Goal: Information Seeking & Learning: Find specific fact

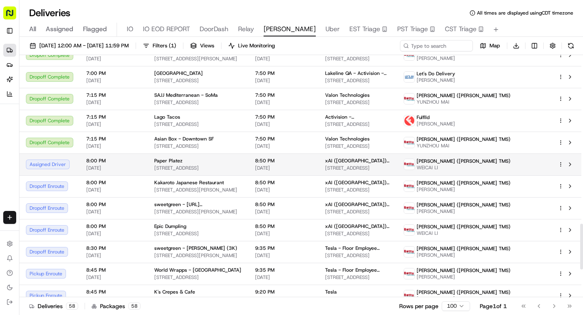
scroll to position [901, 0]
drag, startPoint x: 153, startPoint y: 160, endPoint x: 182, endPoint y: 160, distance: 29.1
click at [182, 160] on div "Paper Platez" at bounding box center [198, 160] width 88 height 6
copy span "Paper Platez"
click at [110, 167] on span "[DATE]" at bounding box center [113, 167] width 55 height 6
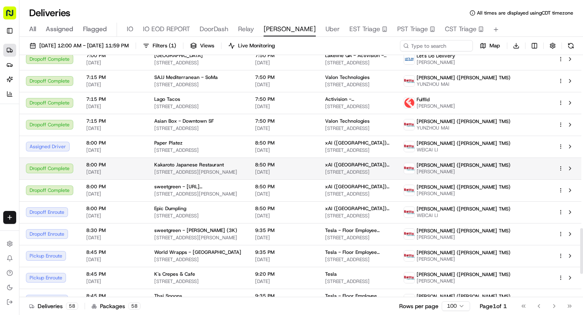
scroll to position [919, 0]
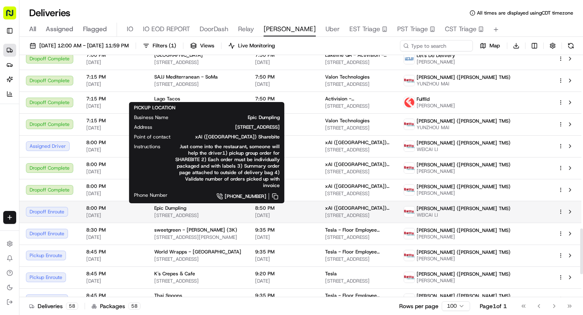
click at [213, 206] on div "Epic Dumpling" at bounding box center [198, 208] width 88 height 6
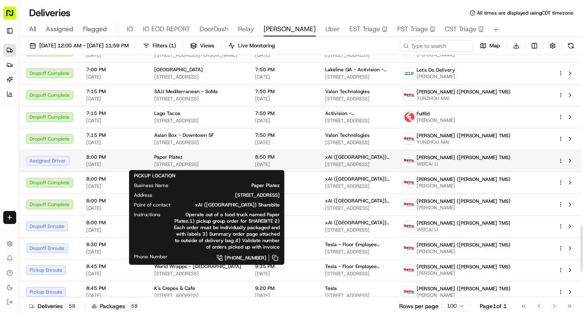
scroll to position [905, 0]
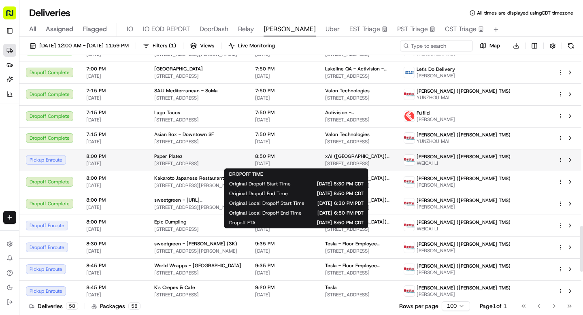
click at [297, 162] on span "[DATE]" at bounding box center [283, 163] width 57 height 6
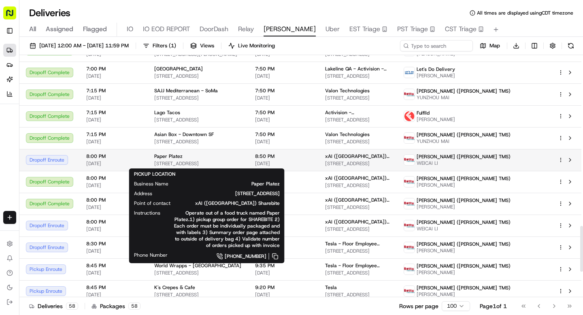
click at [215, 158] on div "Paper Platez" at bounding box center [198, 156] width 88 height 6
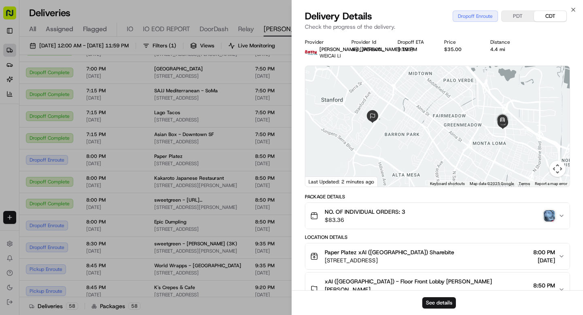
click at [548, 213] on img "button" at bounding box center [548, 215] width 11 height 11
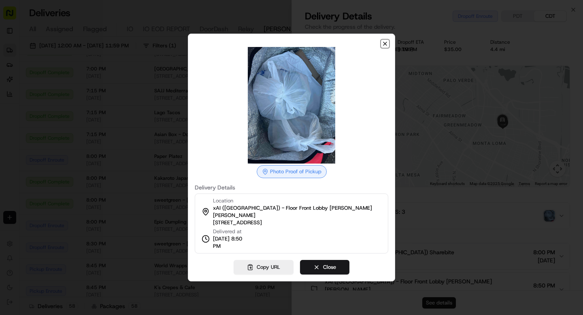
click at [381, 47] on icon "button" at bounding box center [384, 43] width 6 height 6
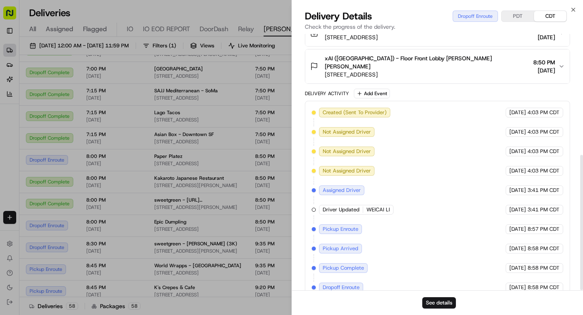
scroll to position [229, 0]
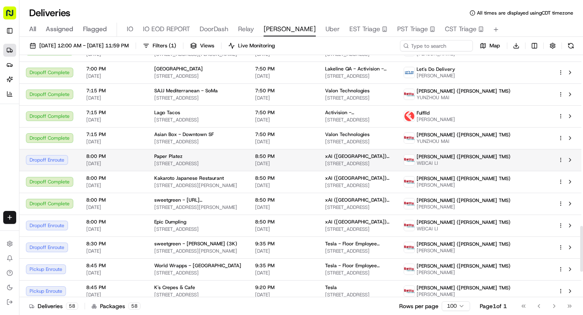
click at [223, 161] on span "2135 Old Middlefield Way, Mountain View, CA 94043, USA" at bounding box center [198, 163] width 88 height 6
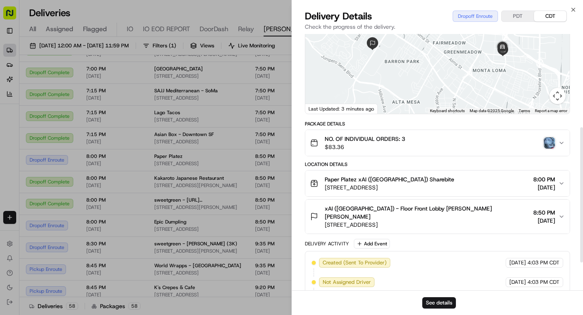
scroll to position [0, 0]
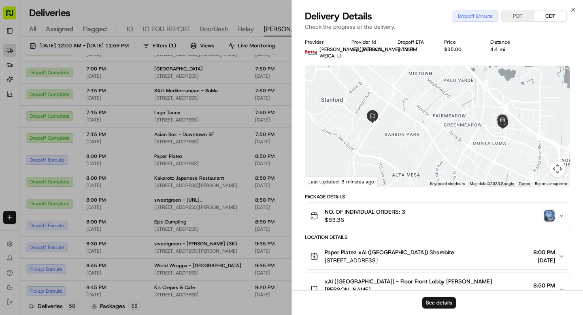
click at [555, 218] on div "NO. OF INDIVIDUAL ORDERS: 3 $83.36" at bounding box center [434, 216] width 248 height 16
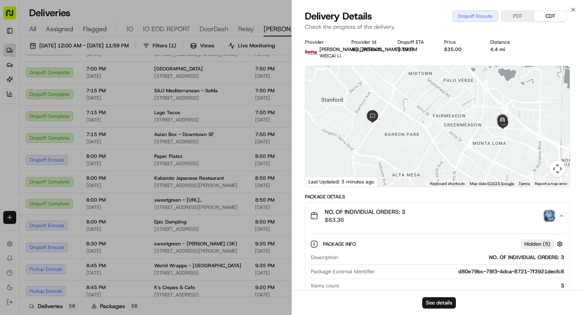
click at [549, 216] on img "button" at bounding box center [548, 215] width 11 height 11
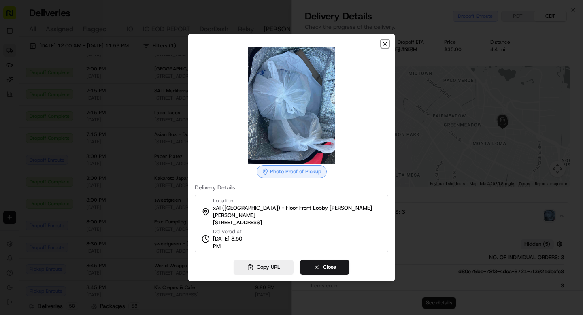
click at [383, 47] on icon "button" at bounding box center [384, 43] width 6 height 6
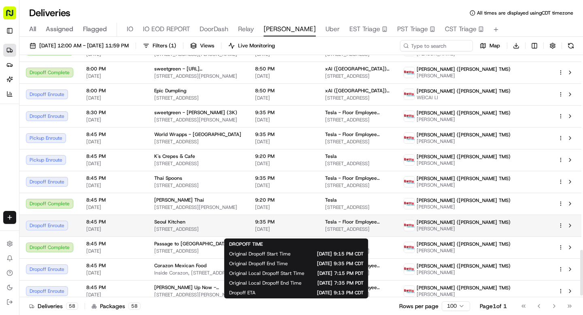
scroll to position [1041, 0]
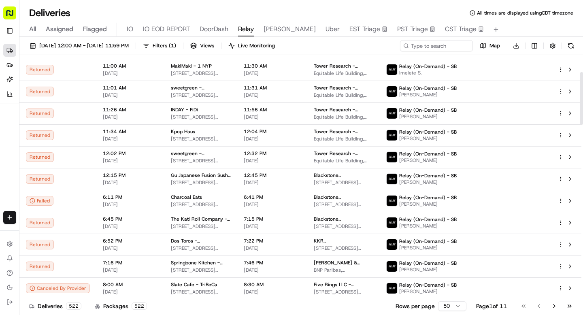
scroll to position [149, 0]
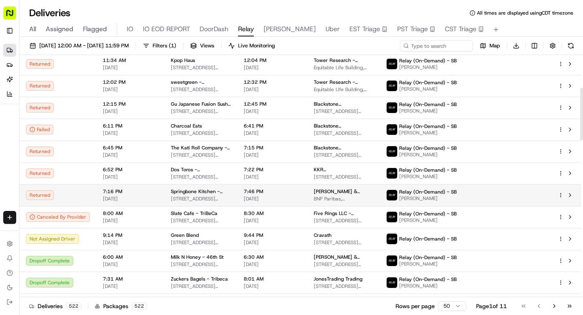
click at [155, 193] on td "7:16 PM 08/19/2025" at bounding box center [130, 195] width 68 height 22
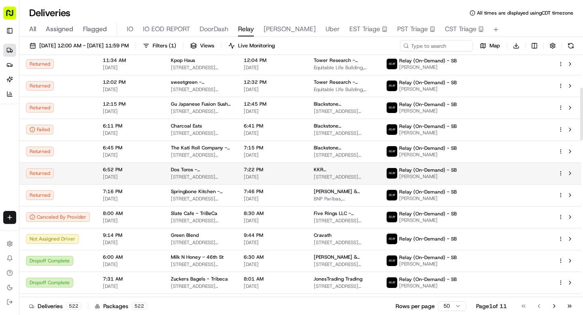
click at [157, 176] on td "6:52 PM 08/19/2025" at bounding box center [130, 173] width 68 height 22
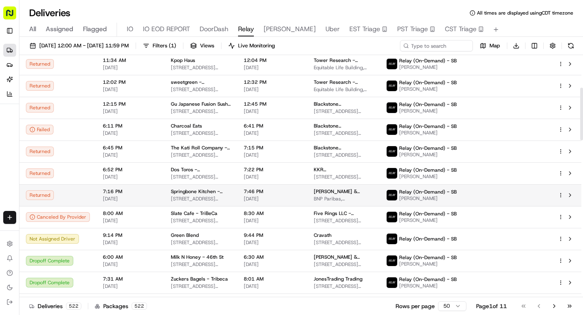
click at [149, 195] on span "[DATE]" at bounding box center [130, 198] width 55 height 6
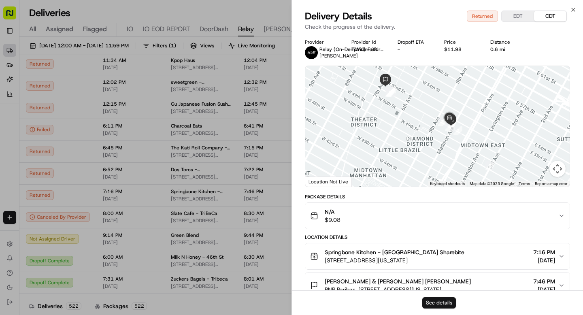
click at [445, 301] on button "See details" at bounding box center [439, 302] width 34 height 11
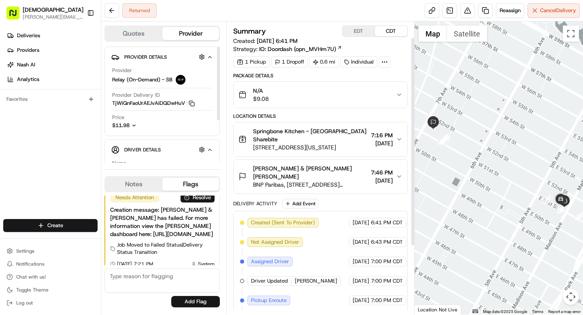
scroll to position [118, 0]
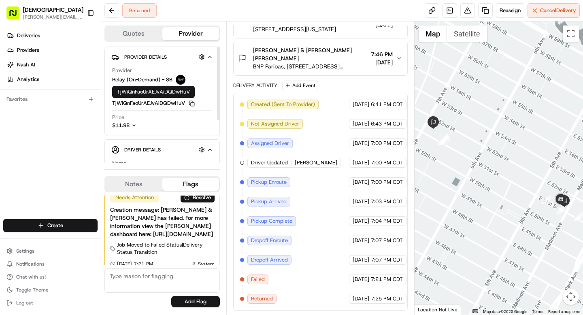
click at [192, 103] on icon "button" at bounding box center [192, 103] width 6 height 6
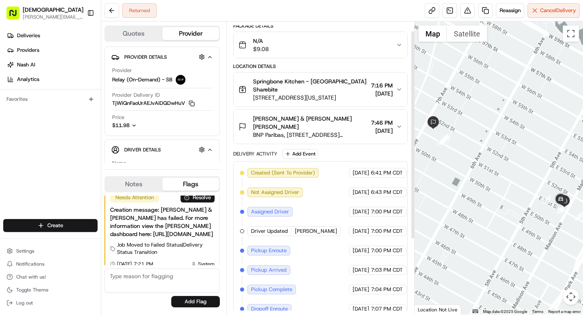
scroll to position [0, 0]
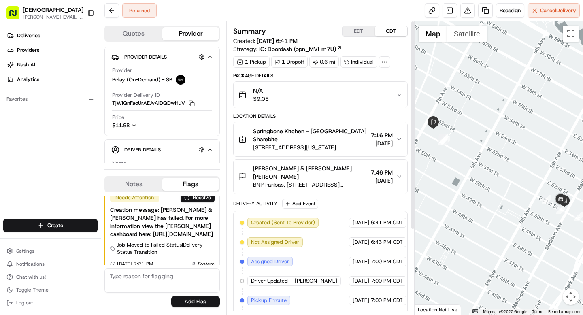
click at [386, 64] on icon at bounding box center [384, 61] width 7 height 7
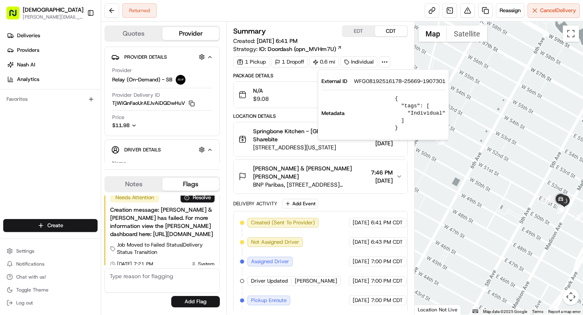
click at [381, 81] on span "WFG08192516178-25669-1907301" at bounding box center [399, 81] width 91 height 7
copy span "WFG08192516178"
click at [231, 108] on div "Summary EDT CDT Created: [DATE] 6:41 PM Strategy: IO: Doordash (opn_MVHm7U) 1 P…" at bounding box center [320, 167] width 188 height 293
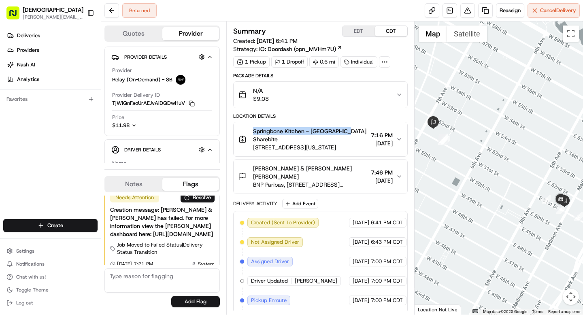
drag, startPoint x: 252, startPoint y: 131, endPoint x: 345, endPoint y: 132, distance: 93.0
click at [345, 132] on div "Springbone Kitchen - [GEOGRAPHIC_DATA] Sharebite [STREET_ADDRESS][US_STATE]" at bounding box center [302, 139] width 129 height 24
copy span "Springbone Kitchen - [GEOGRAPHIC_DATA]"
drag, startPoint x: 316, startPoint y: 168, endPoint x: 333, endPoint y: 174, distance: 17.9
click at [333, 174] on span "[PERSON_NAME] & [PERSON_NAME] [PERSON_NAME]" at bounding box center [310, 172] width 114 height 16
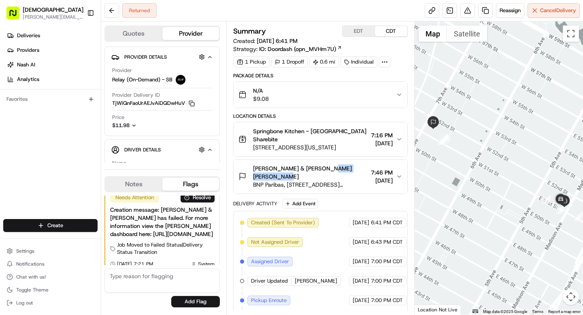
copy span "[PERSON_NAME]"
